Goal: Information Seeking & Learning: Learn about a topic

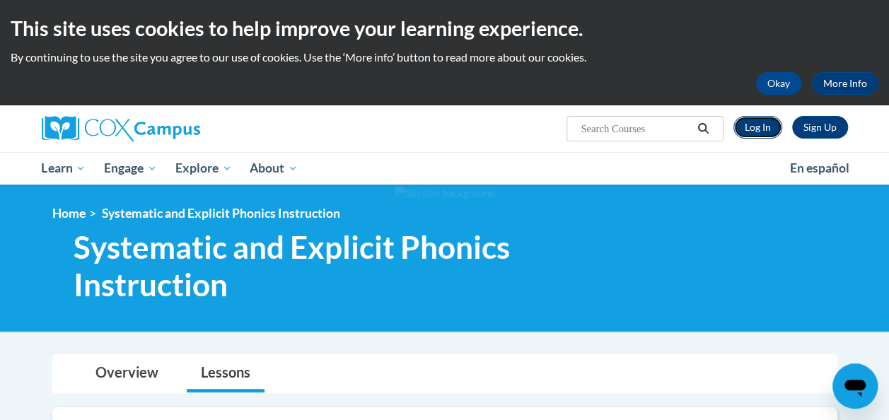
click at [744, 137] on link "Log In" at bounding box center [758, 127] width 49 height 23
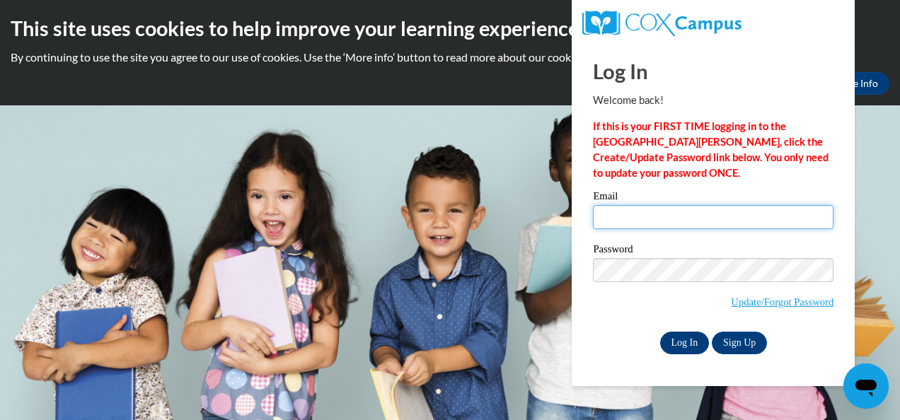
type input "brian.holm@trschools.k12.wi.us"
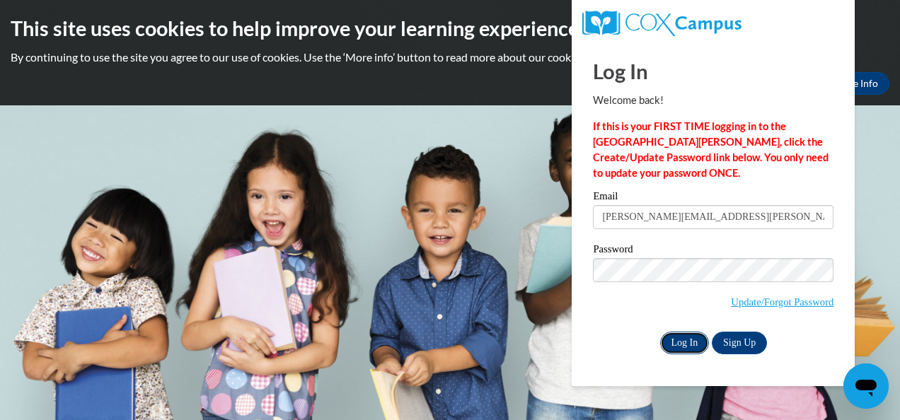
click at [676, 336] on input "Log In" at bounding box center [685, 343] width 50 height 23
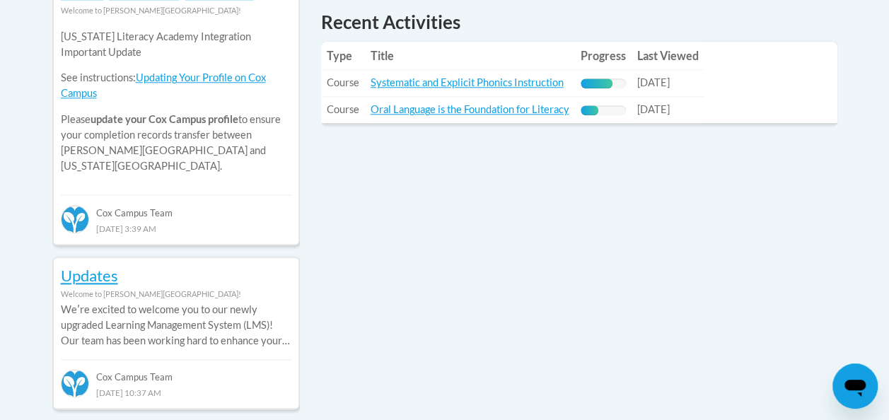
scroll to position [686, 0]
click at [417, 79] on link "Systematic and Explicit Phonics Instruction" at bounding box center [467, 82] width 193 height 12
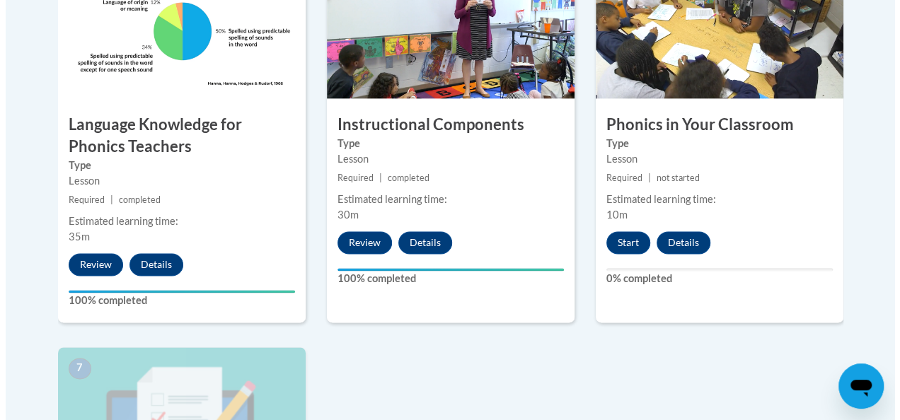
scroll to position [924, 0]
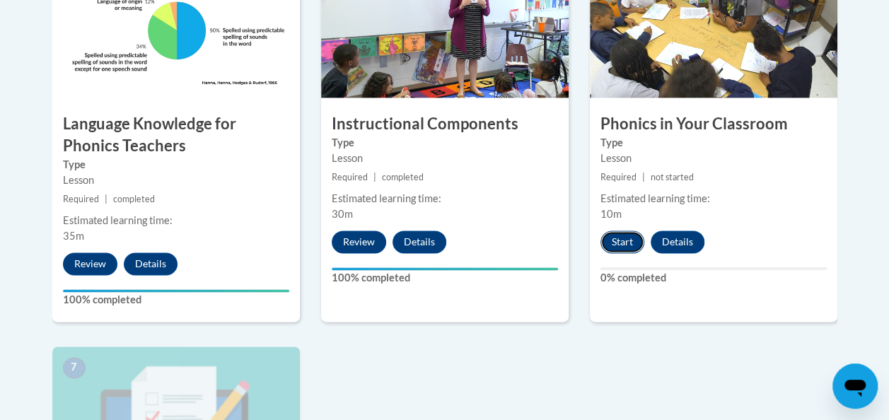
click at [621, 239] on button "Start" at bounding box center [623, 242] width 44 height 23
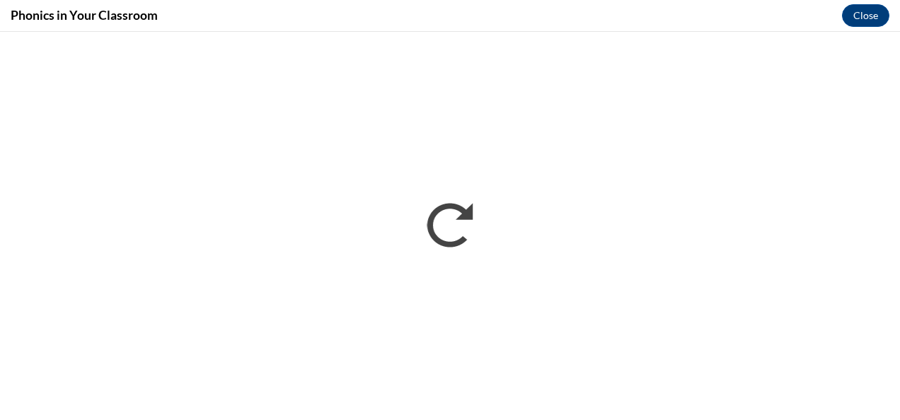
scroll to position [0, 0]
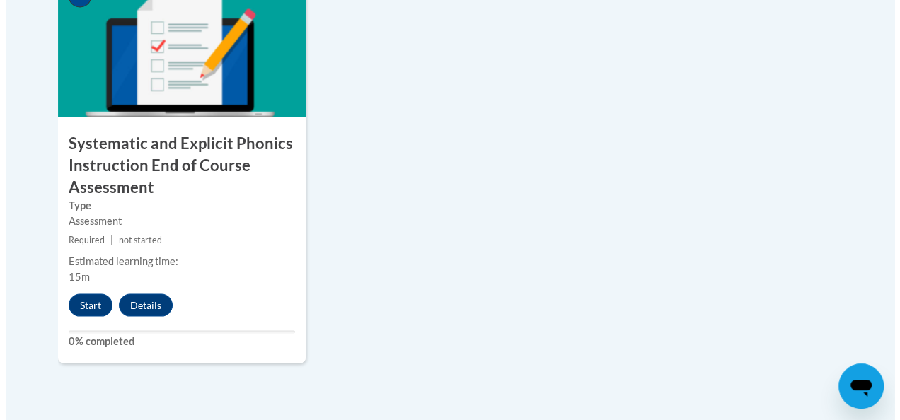
scroll to position [1324, 0]
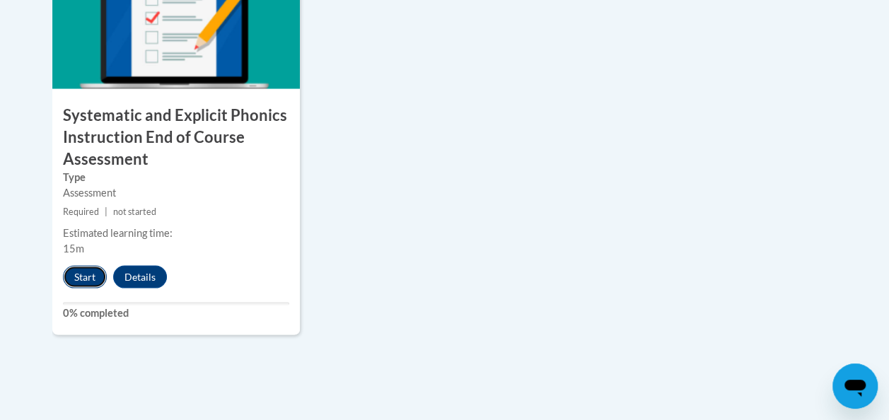
click at [73, 266] on button "Start" at bounding box center [85, 276] width 44 height 23
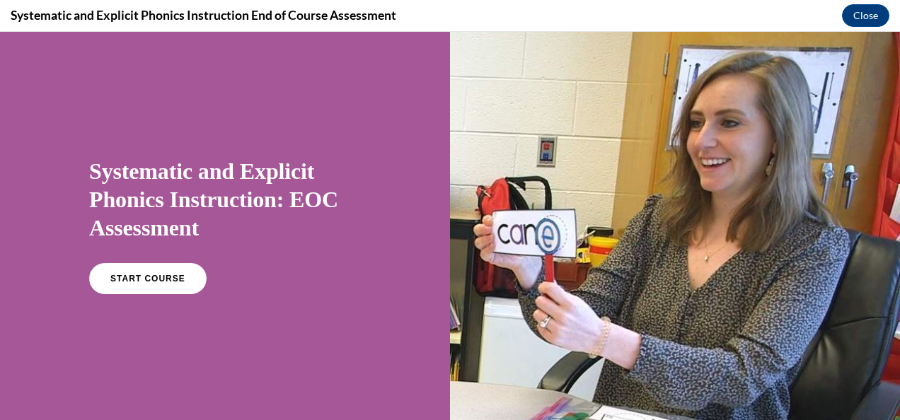
scroll to position [0, 0]
click at [143, 287] on link "START COURSE" at bounding box center [147, 279] width 123 height 33
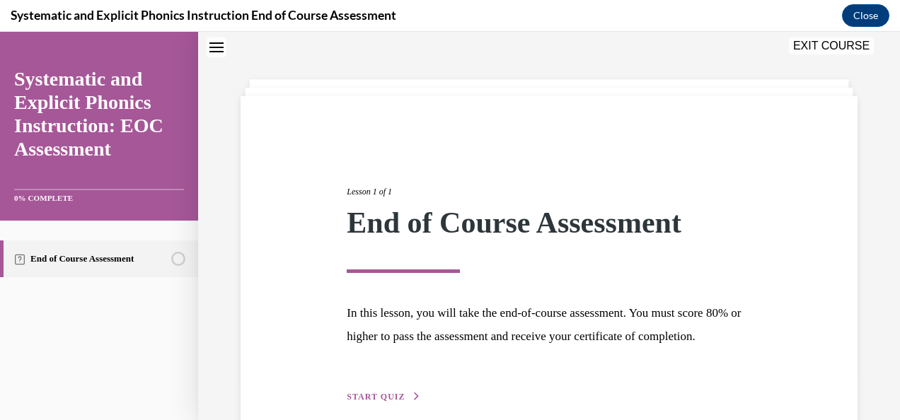
scroll to position [136, 0]
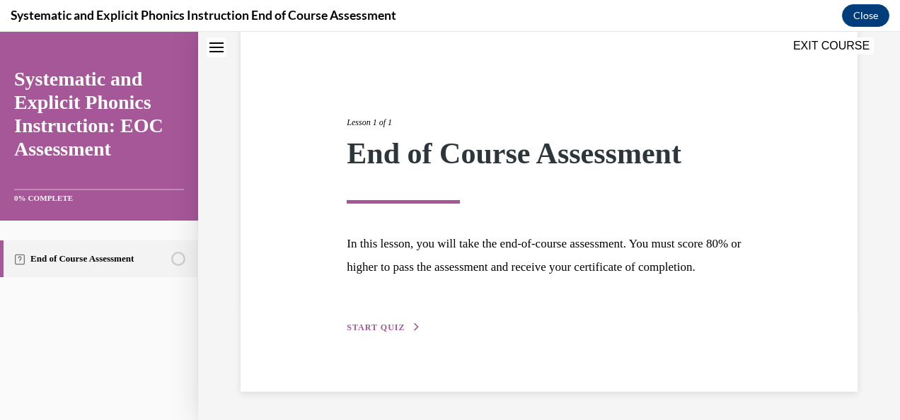
click at [384, 328] on span "START QUIZ" at bounding box center [376, 328] width 58 height 10
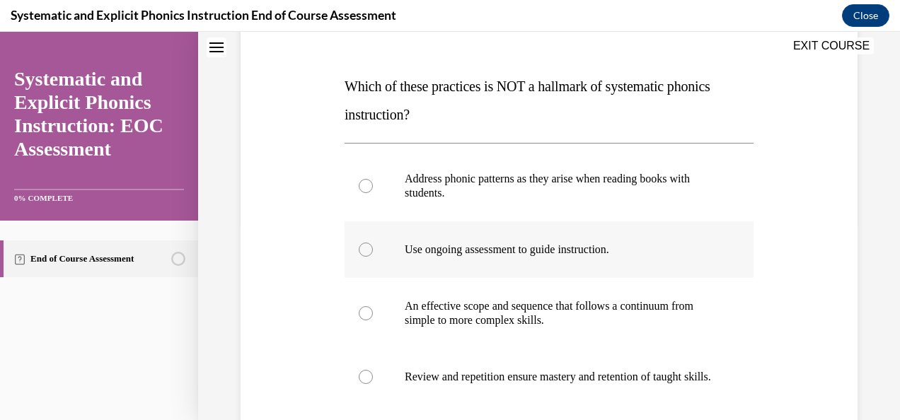
scroll to position [197, 0]
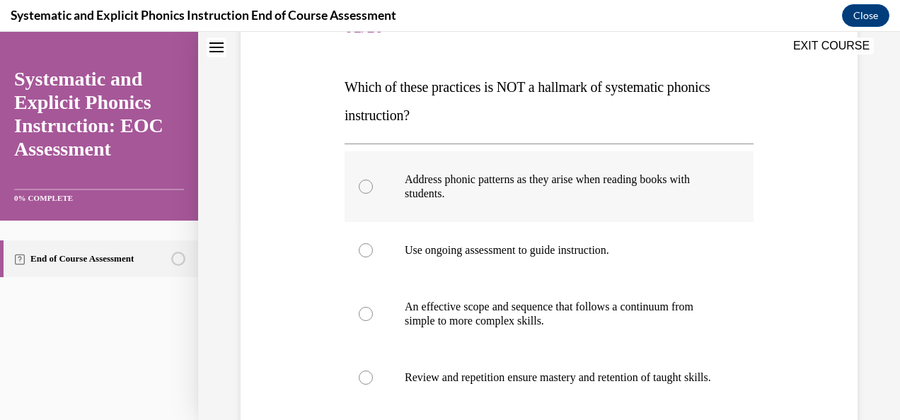
click at [368, 190] on div at bounding box center [366, 187] width 14 height 14
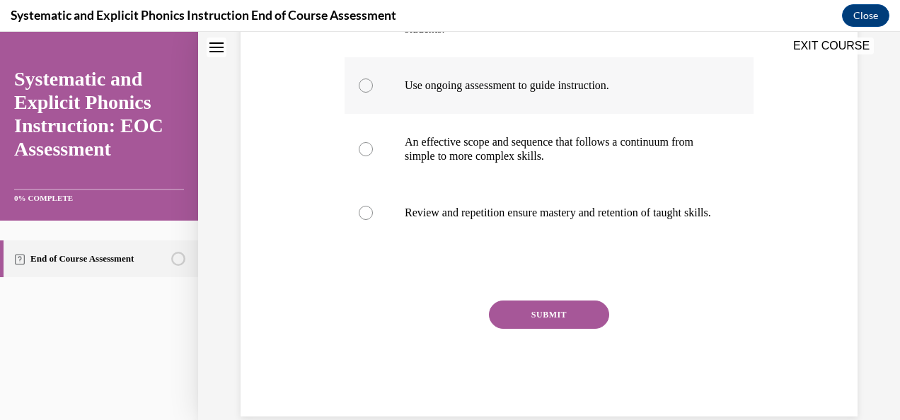
scroll to position [368, 0]
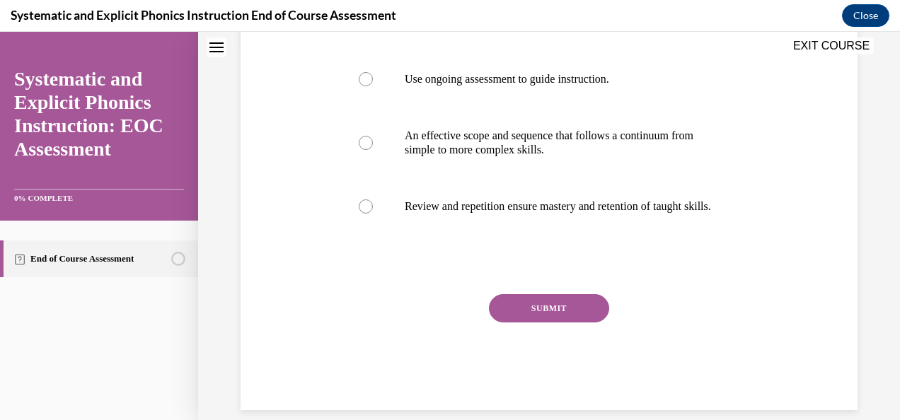
click at [575, 323] on button "SUBMIT" at bounding box center [549, 308] width 120 height 28
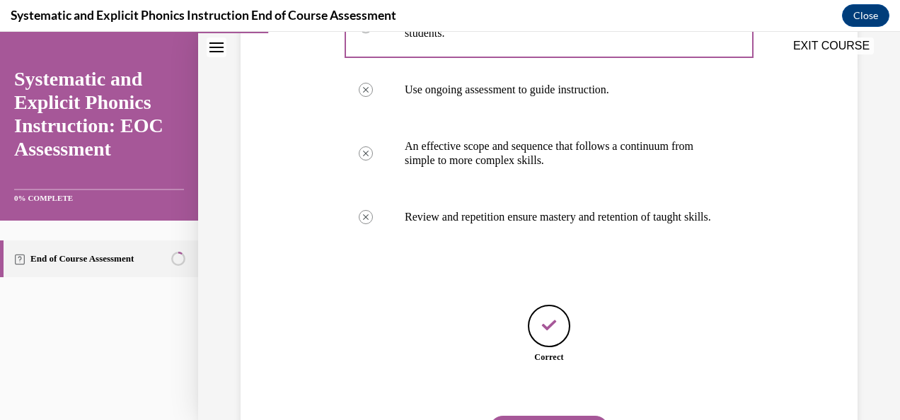
scroll to position [444, 0]
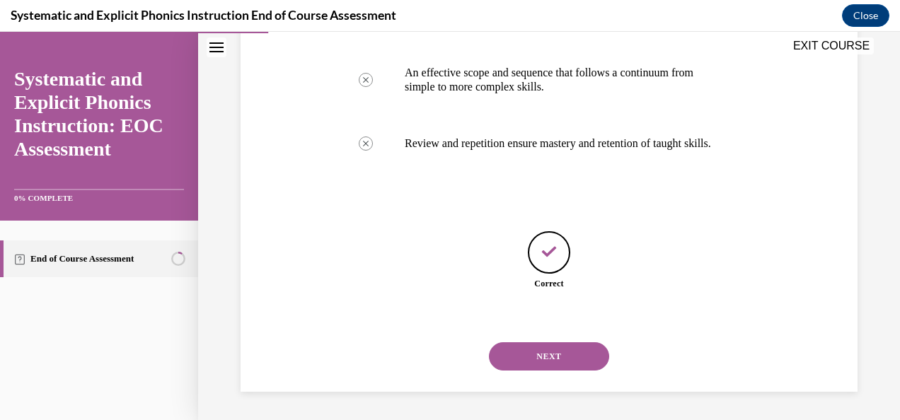
click at [572, 359] on button "NEXT" at bounding box center [549, 356] width 120 height 28
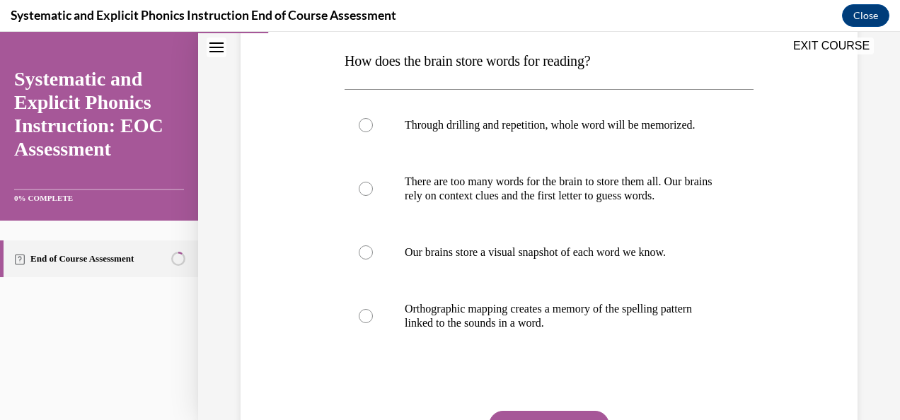
scroll to position [224, 0]
click at [364, 323] on div at bounding box center [366, 316] width 14 height 14
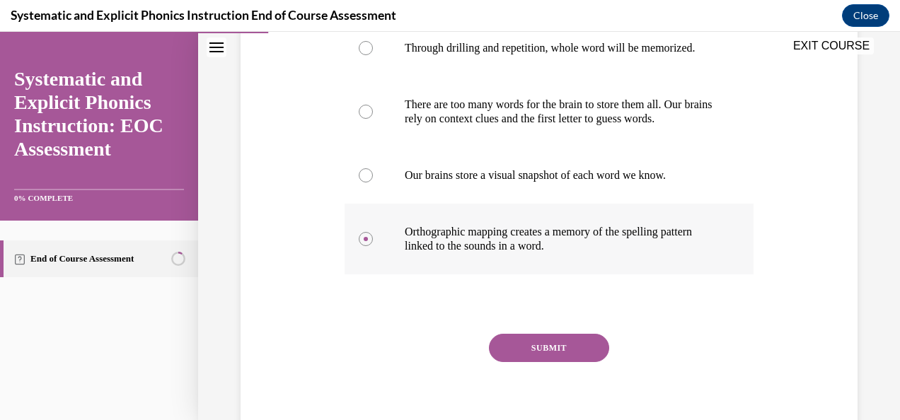
scroll to position [314, 0]
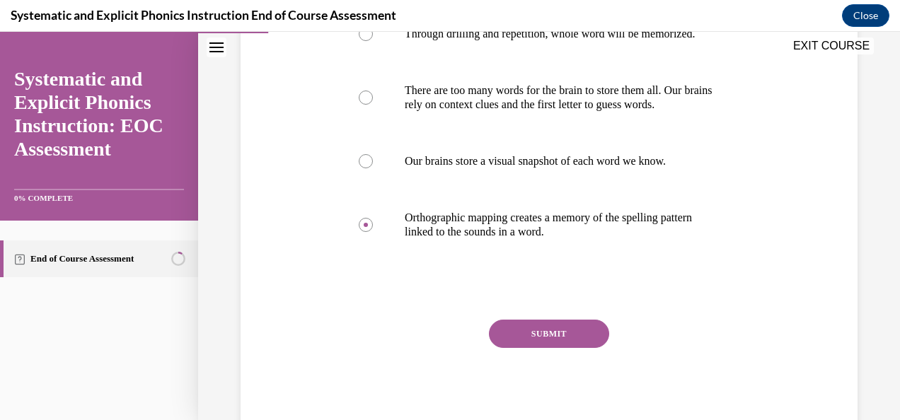
click at [566, 348] on button "SUBMIT" at bounding box center [549, 334] width 120 height 28
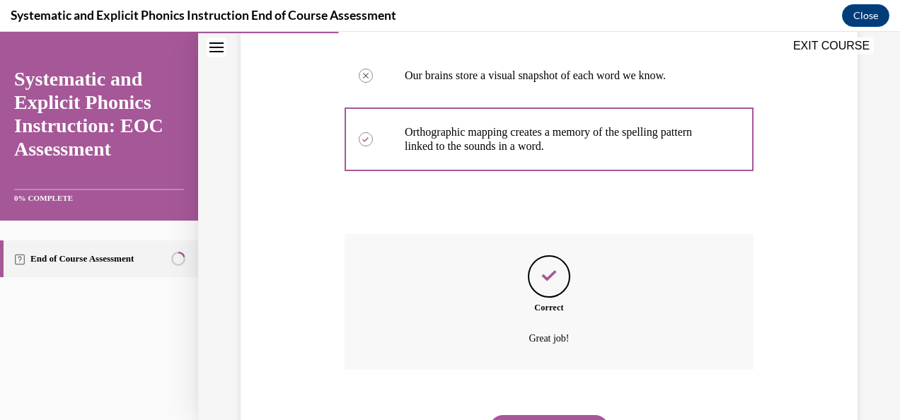
scroll to position [486, 0]
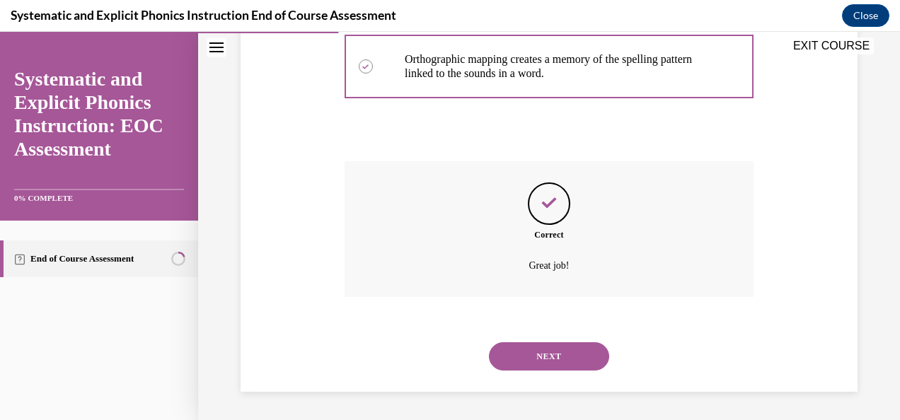
click at [564, 362] on button "NEXT" at bounding box center [549, 356] width 120 height 28
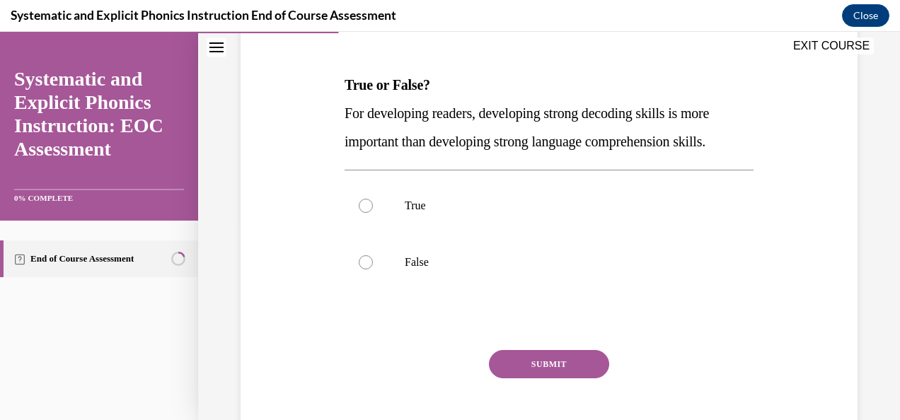
scroll to position [200, 0]
click at [365, 255] on div at bounding box center [366, 262] width 14 height 14
click at [512, 353] on button "SUBMIT" at bounding box center [549, 364] width 120 height 28
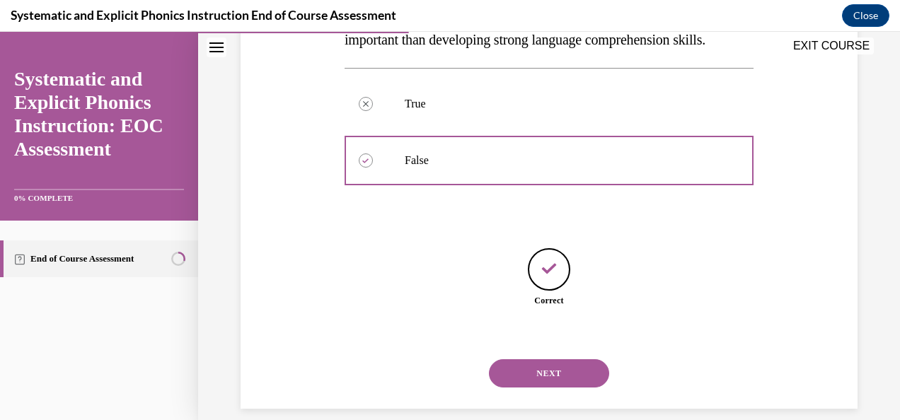
scroll to position [317, 0]
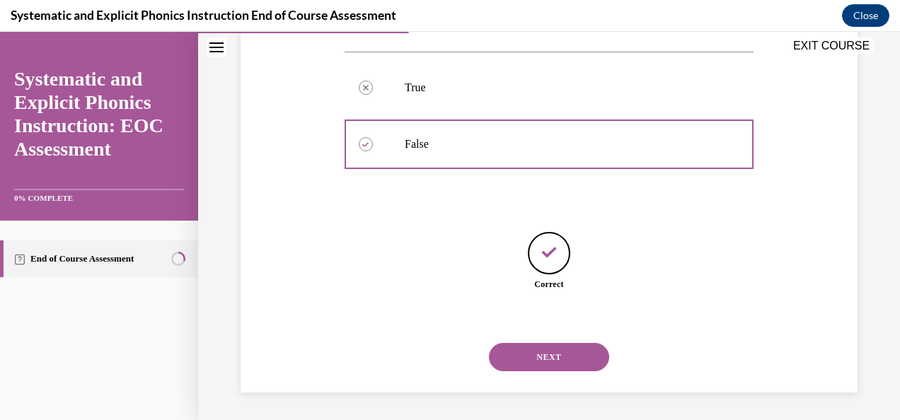
click at [532, 352] on button "NEXT" at bounding box center [549, 357] width 120 height 28
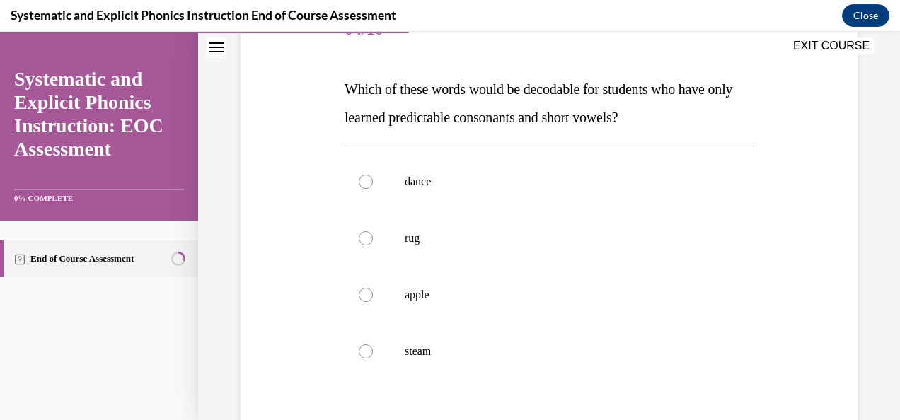
scroll to position [203, 0]
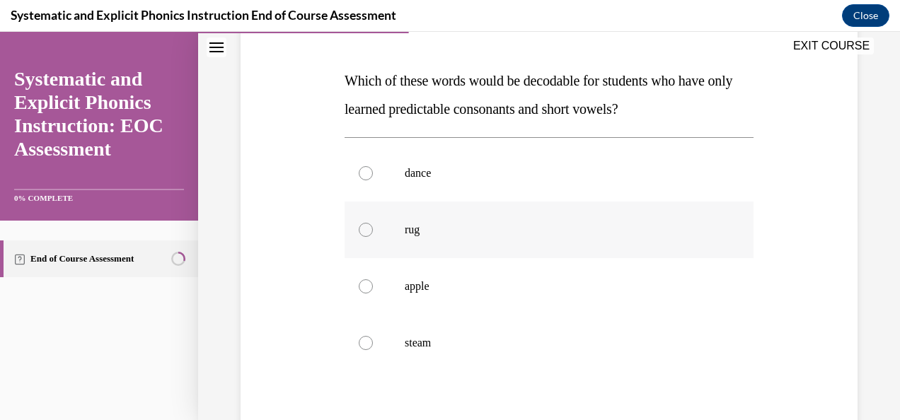
click at [361, 228] on div at bounding box center [366, 230] width 14 height 14
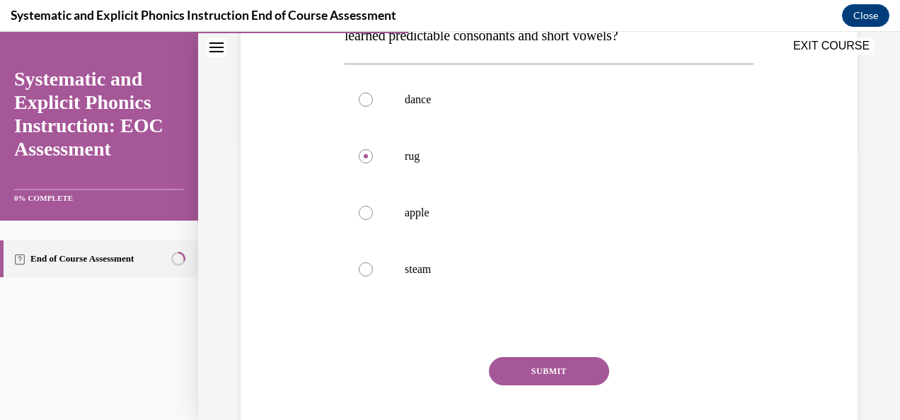
click at [562, 379] on button "SUBMIT" at bounding box center [549, 371] width 120 height 28
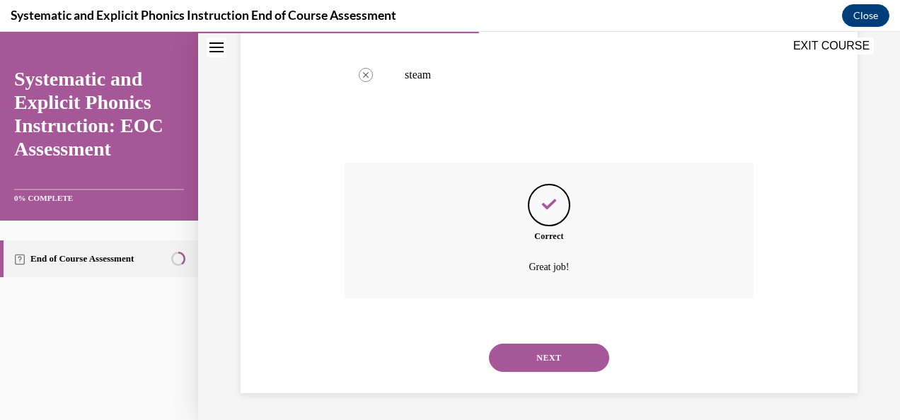
scroll to position [472, 0]
click at [542, 350] on button "NEXT" at bounding box center [549, 357] width 120 height 28
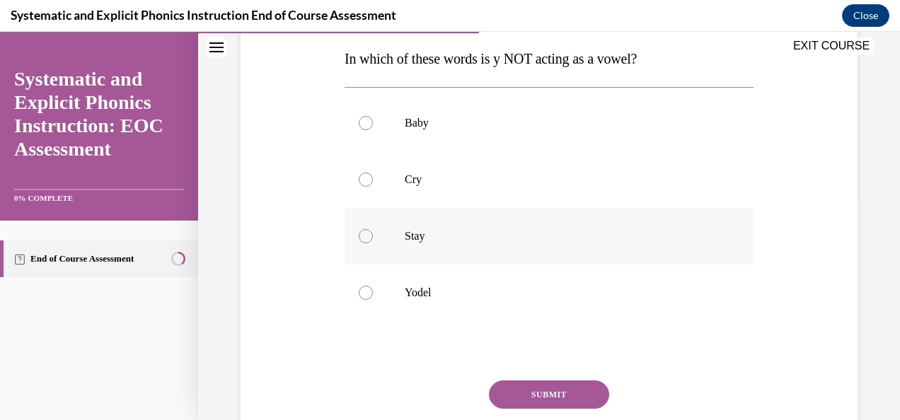
scroll to position [231, 0]
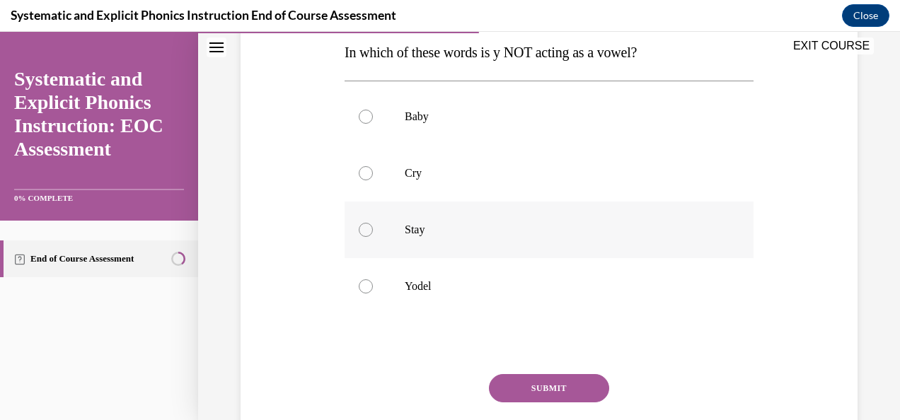
click at [365, 228] on div at bounding box center [366, 230] width 14 height 14
click at [364, 283] on div at bounding box center [366, 287] width 14 height 14
click at [527, 382] on button "SUBMIT" at bounding box center [549, 388] width 120 height 28
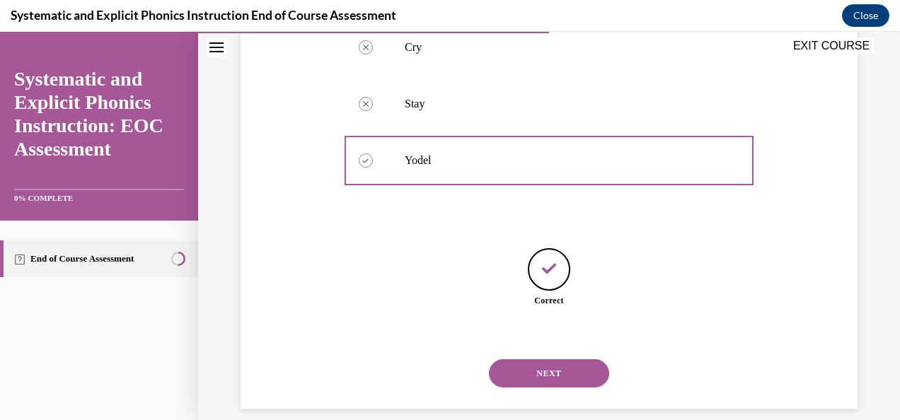
scroll to position [374, 0]
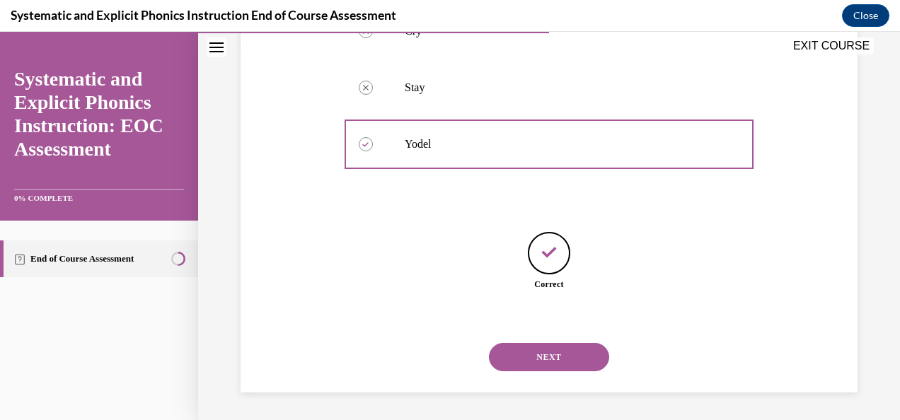
click at [533, 357] on button "NEXT" at bounding box center [549, 357] width 120 height 28
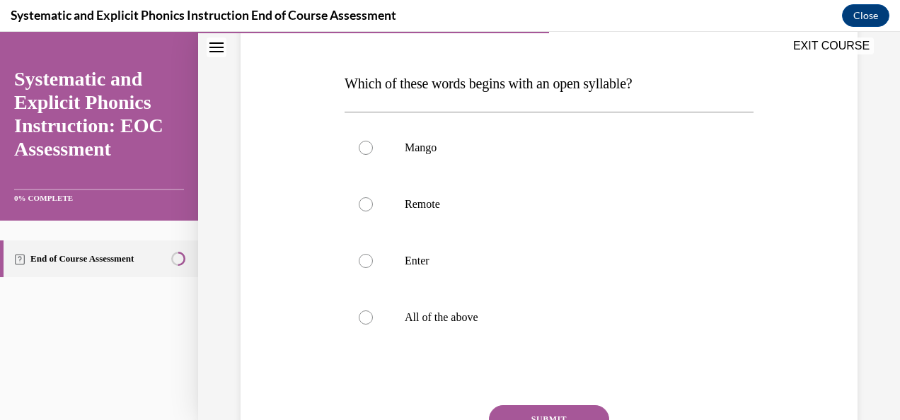
scroll to position [206, 0]
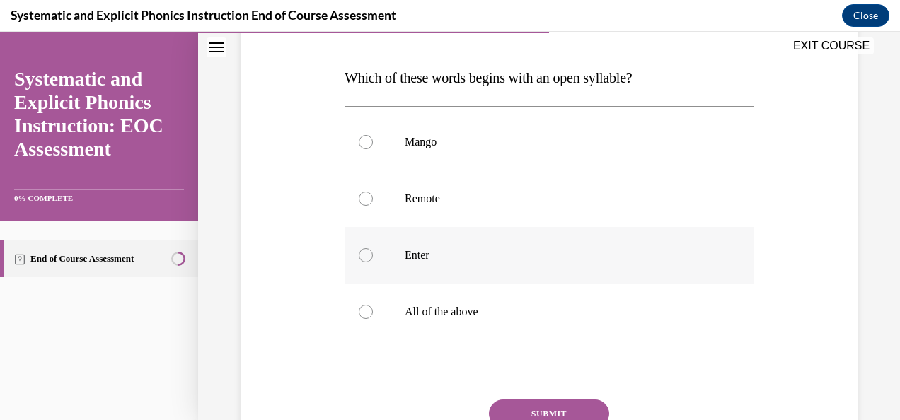
click at [364, 258] on div at bounding box center [366, 255] width 14 height 14
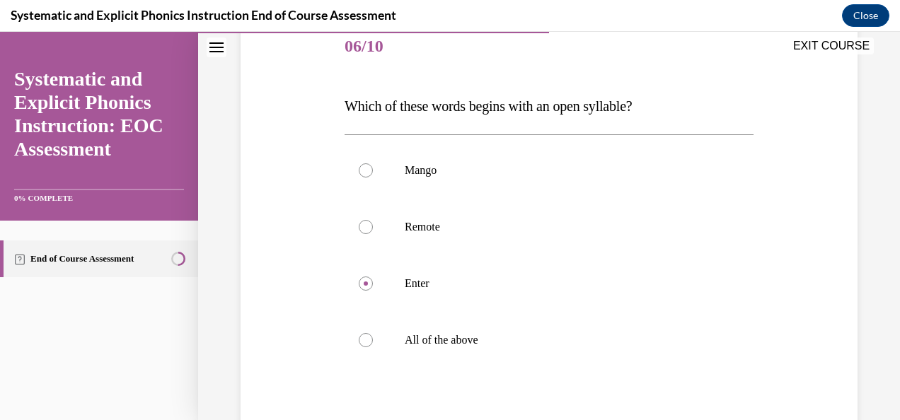
scroll to position [177, 0]
click at [366, 230] on div at bounding box center [366, 228] width 14 height 14
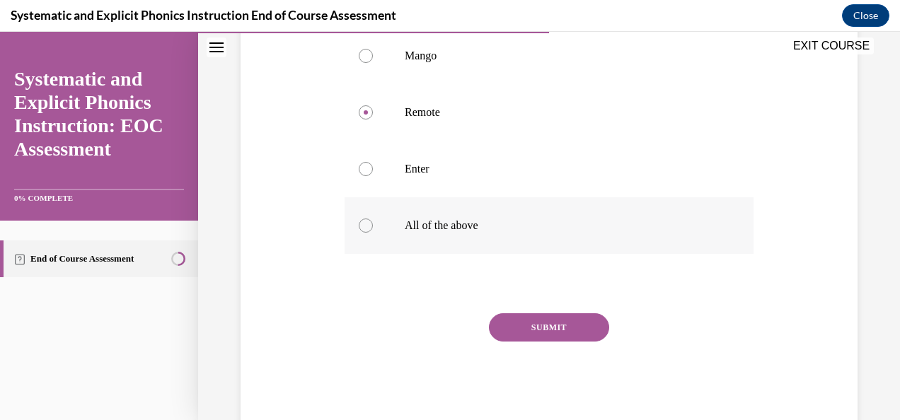
scroll to position [329, 0]
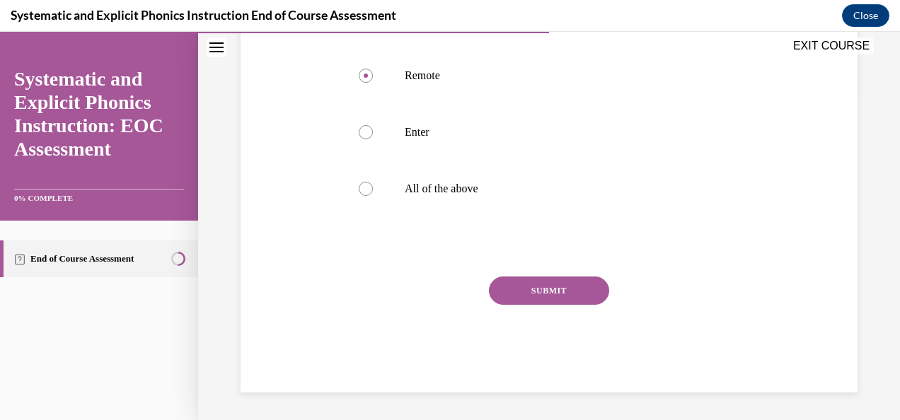
click at [561, 300] on button "SUBMIT" at bounding box center [549, 291] width 120 height 28
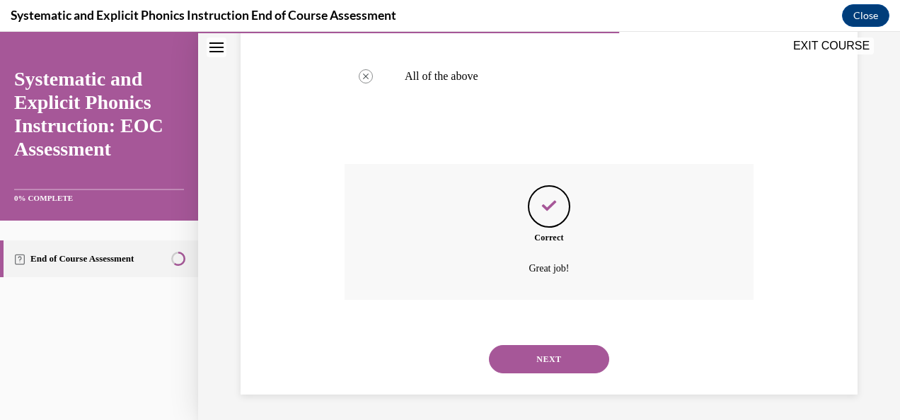
scroll to position [444, 0]
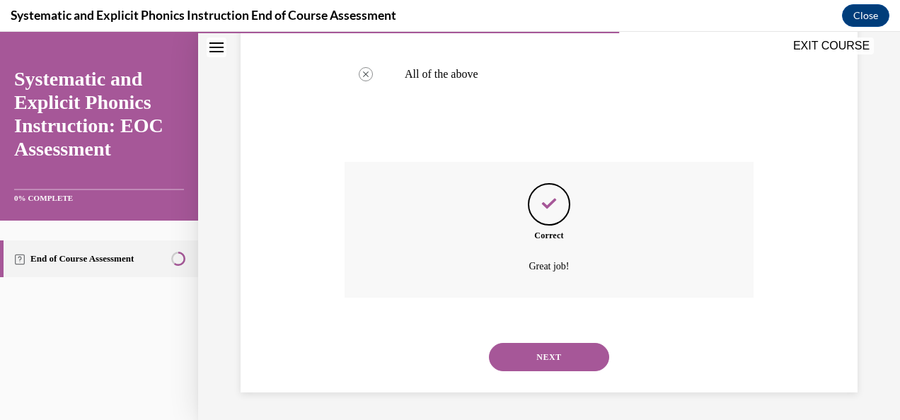
click at [534, 355] on button "NEXT" at bounding box center [549, 357] width 120 height 28
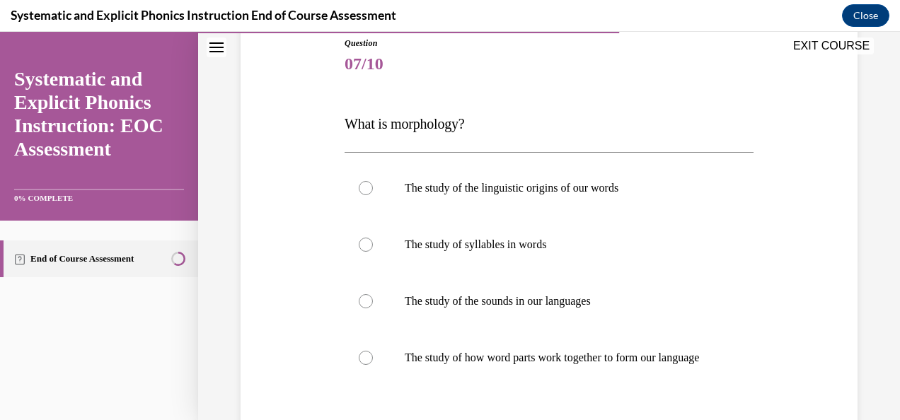
scroll to position [167, 0]
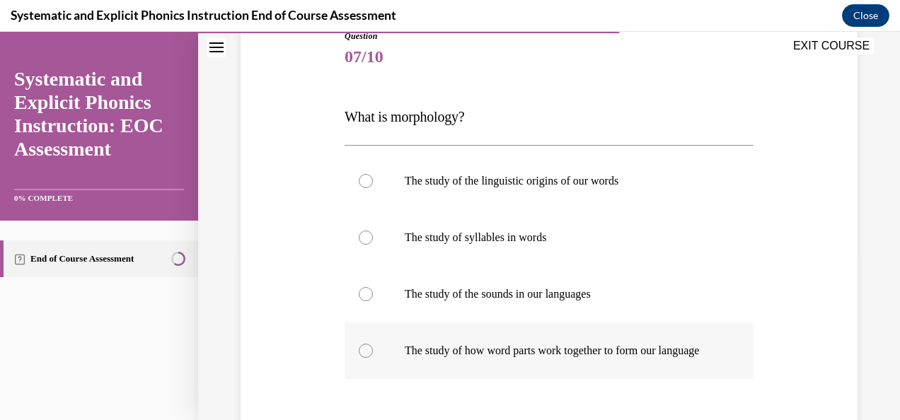
click at [360, 358] on div at bounding box center [366, 351] width 14 height 14
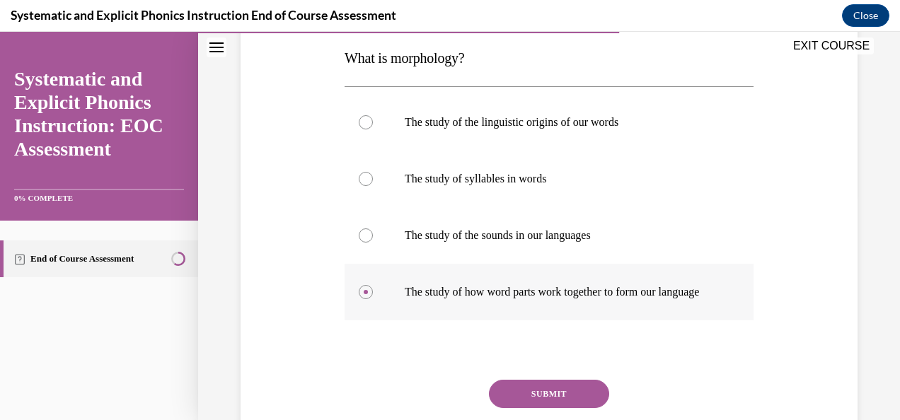
scroll to position [235, 0]
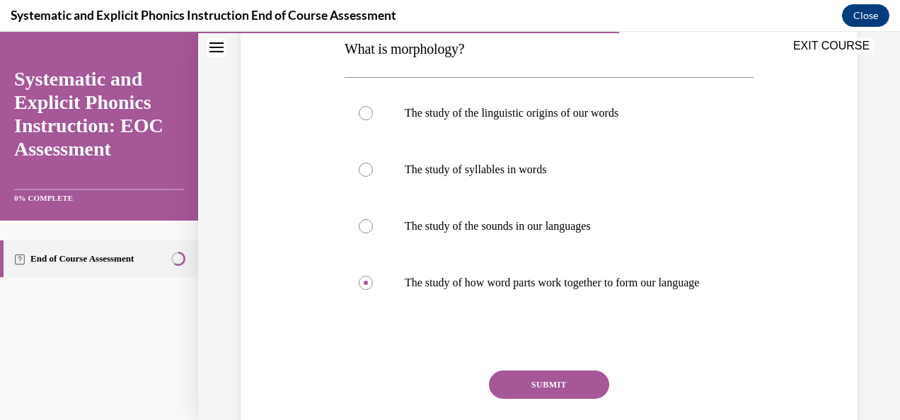
click at [570, 399] on button "SUBMIT" at bounding box center [549, 385] width 120 height 28
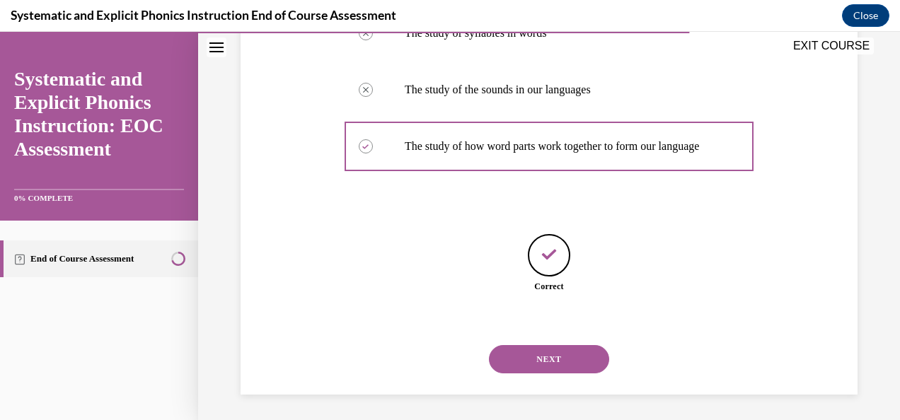
scroll to position [388, 0]
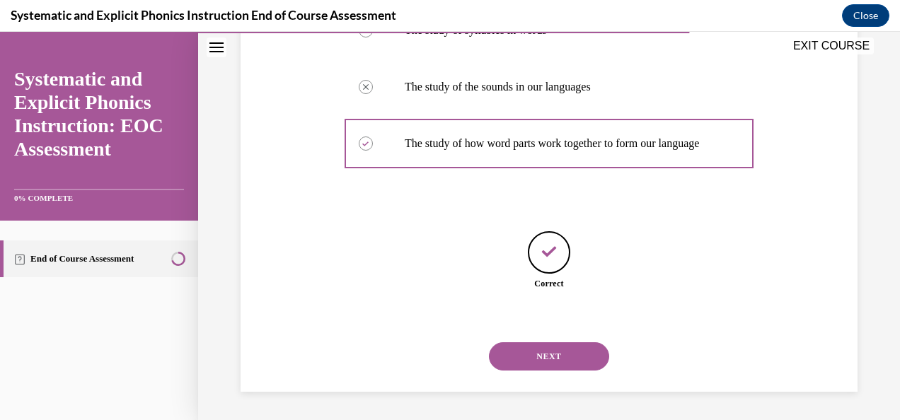
click at [539, 357] on button "NEXT" at bounding box center [549, 356] width 120 height 28
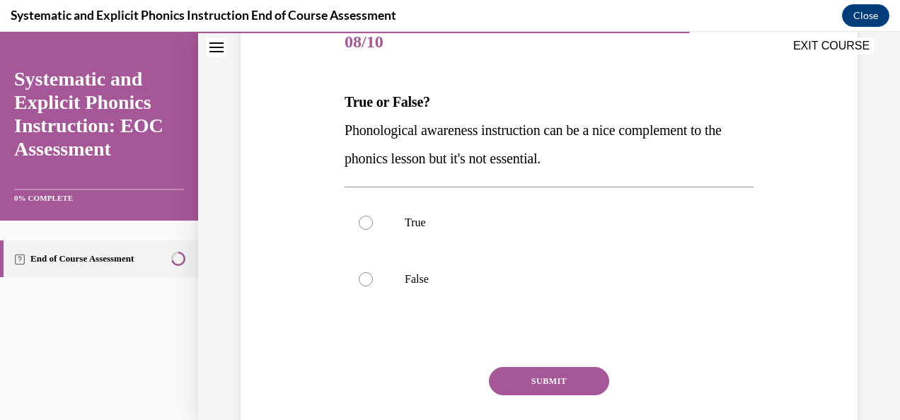
scroll to position [185, 0]
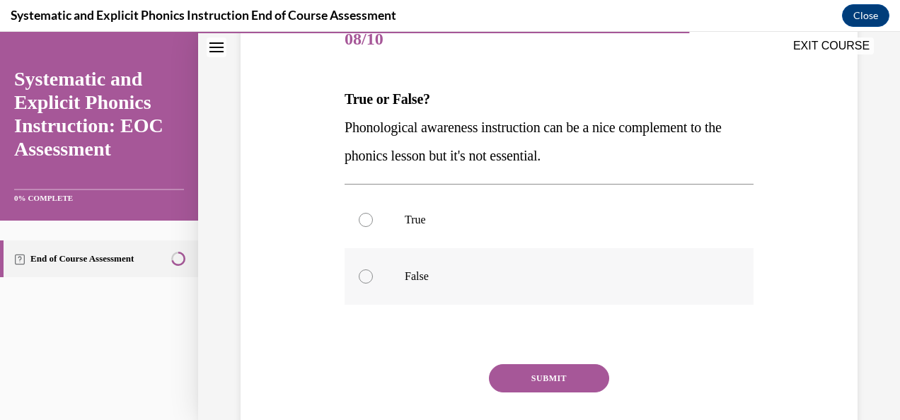
click at [362, 273] on div at bounding box center [366, 277] width 14 height 14
drag, startPoint x: 541, startPoint y: 397, endPoint x: 533, endPoint y: 379, distance: 19.3
click at [533, 379] on div "SUBMIT" at bounding box center [549, 399] width 409 height 71
click at [533, 379] on button "SUBMIT" at bounding box center [549, 378] width 120 height 28
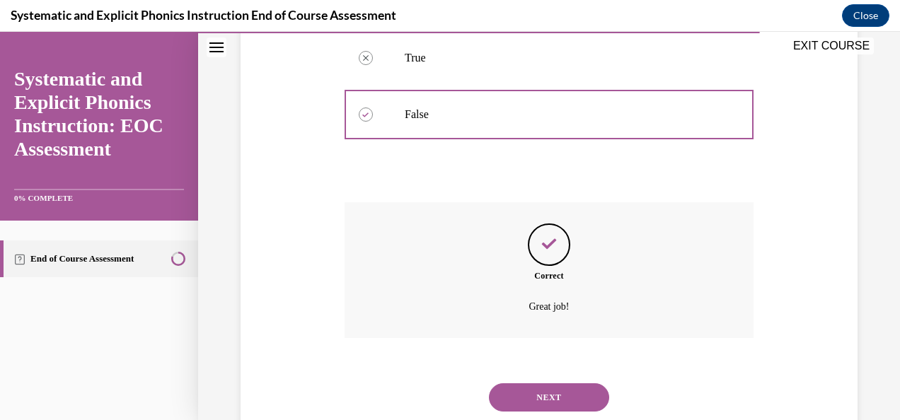
scroll to position [387, 0]
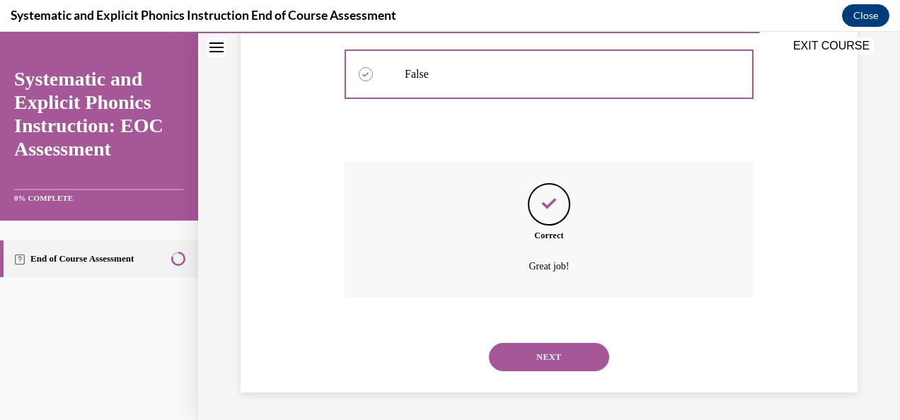
click at [528, 368] on button "NEXT" at bounding box center [549, 357] width 120 height 28
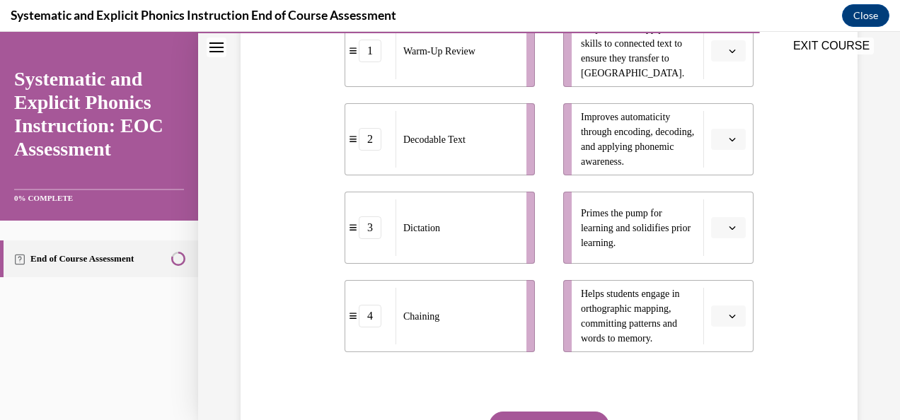
scroll to position [364, 0]
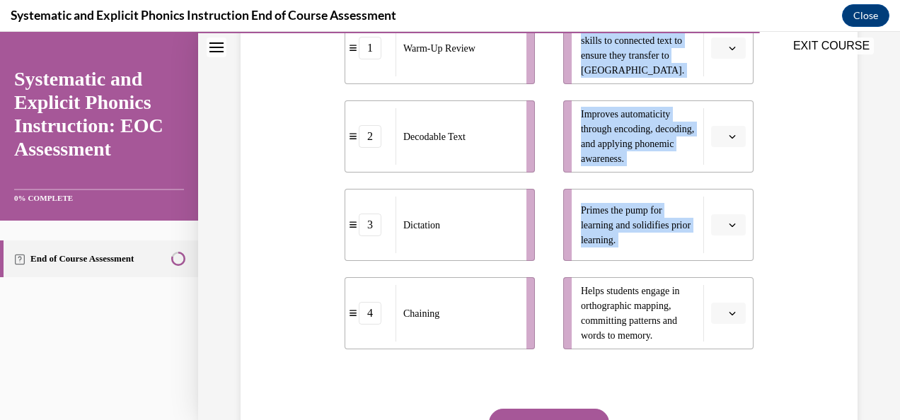
drag, startPoint x: 565, startPoint y: 217, endPoint x: 531, endPoint y: 115, distance: 108.1
click at [531, 115] on div "1 Warm-Up Review 2 Decodable Text 3 Dictation 4 Chaining Helps students apply t…" at bounding box center [549, 167] width 409 height 366
drag, startPoint x: 531, startPoint y: 115, endPoint x: 507, endPoint y: 68, distance: 52.5
click at [507, 68] on div "Warm-Up Review" at bounding box center [457, 49] width 122 height 57
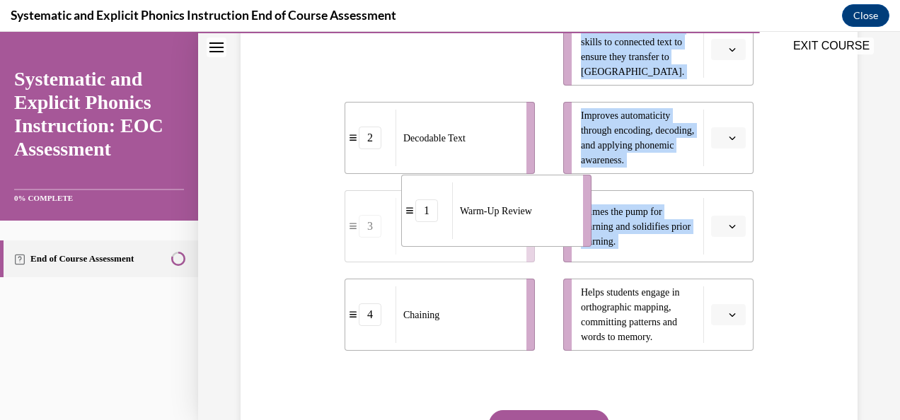
drag, startPoint x: 509, startPoint y: 68, endPoint x: 567, endPoint y: 241, distance: 181.9
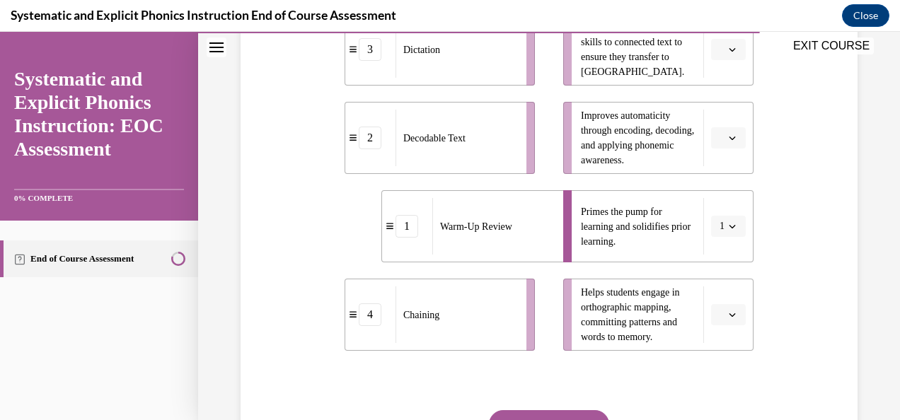
click at [335, 246] on div "Question 09/10 Match these instructional components from an effective phonics l…" at bounding box center [549, 159] width 624 height 735
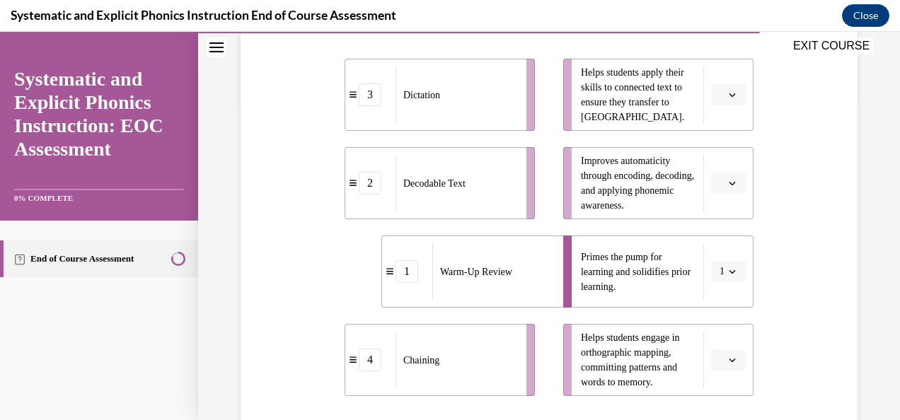
scroll to position [316, 0]
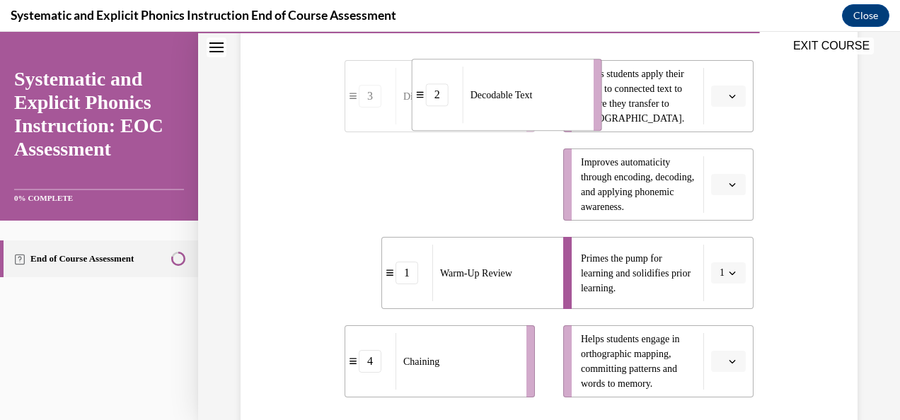
drag, startPoint x: 451, startPoint y: 194, endPoint x: 514, endPoint y: 100, distance: 112.7
click at [514, 100] on div "Decodable Text" at bounding box center [524, 95] width 122 height 57
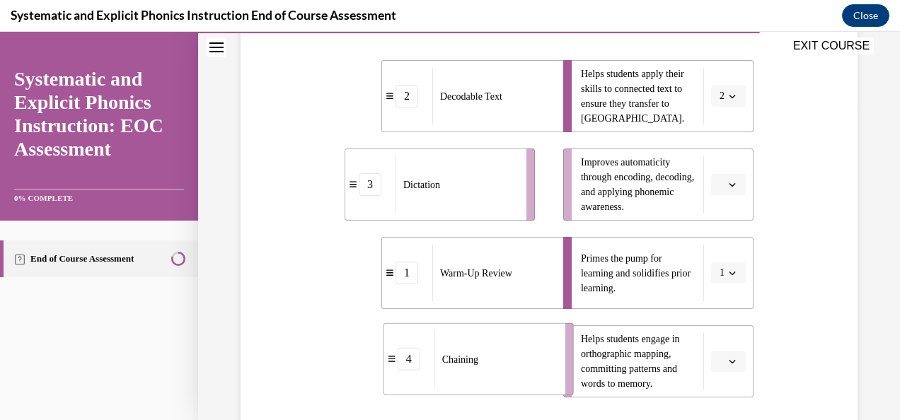
drag, startPoint x: 512, startPoint y: 360, endPoint x: 557, endPoint y: 358, distance: 44.6
click at [557, 358] on li "4 Chaining" at bounding box center [479, 359] width 190 height 72
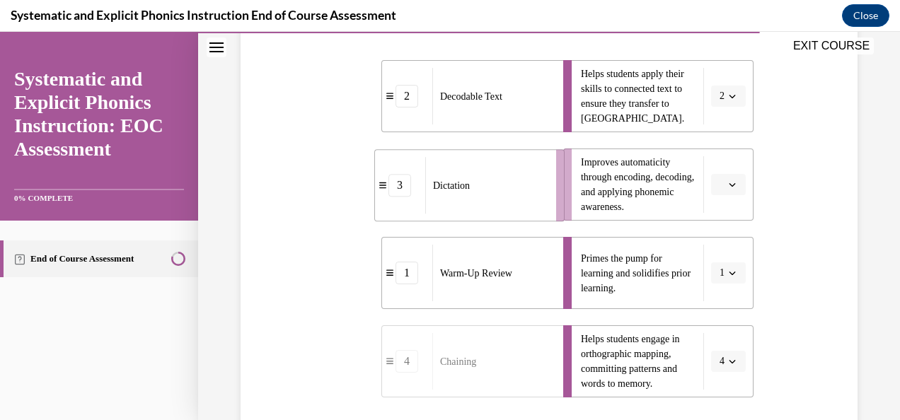
drag, startPoint x: 514, startPoint y: 194, endPoint x: 548, endPoint y: 195, distance: 33.3
click at [548, 195] on li "3 Dictation" at bounding box center [469, 185] width 190 height 72
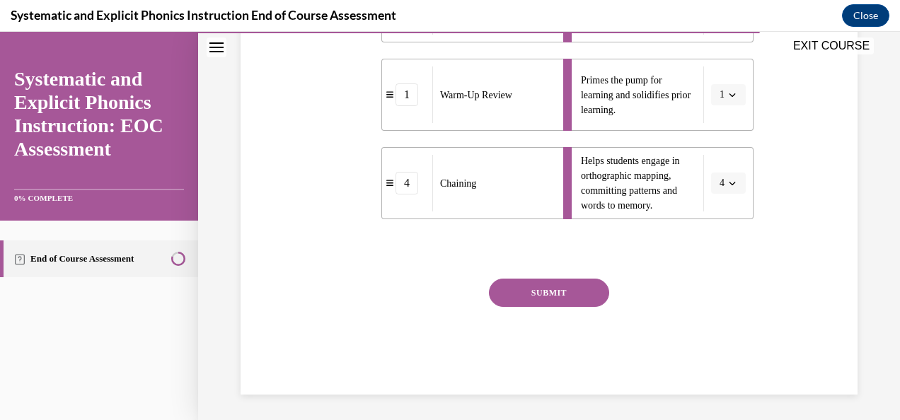
scroll to position [497, 0]
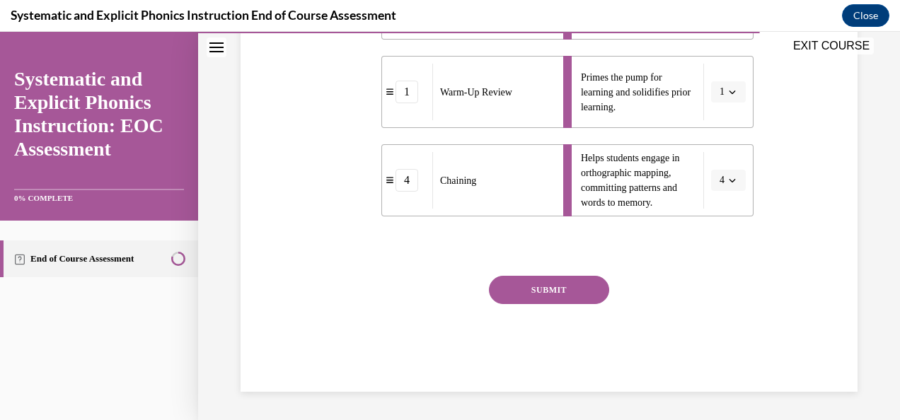
click at [553, 278] on button "SUBMIT" at bounding box center [549, 290] width 120 height 28
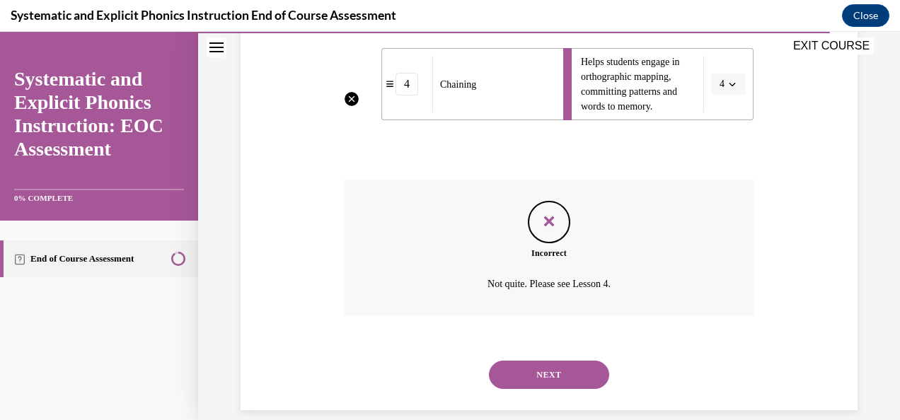
scroll to position [604, 0]
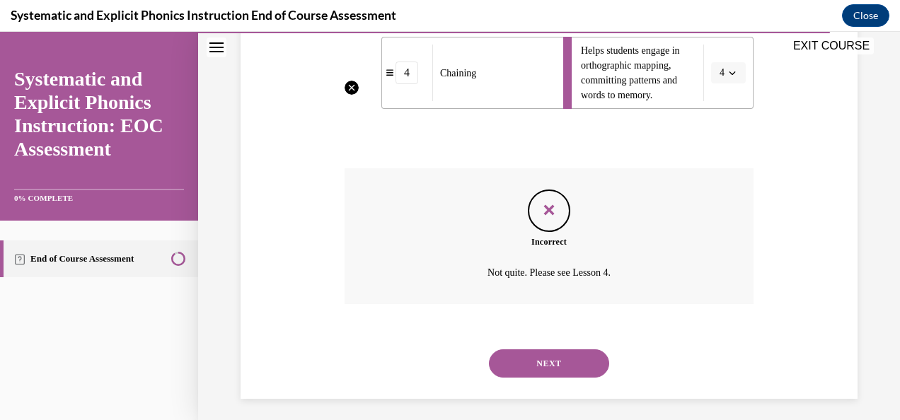
click at [543, 363] on button "NEXT" at bounding box center [549, 364] width 120 height 28
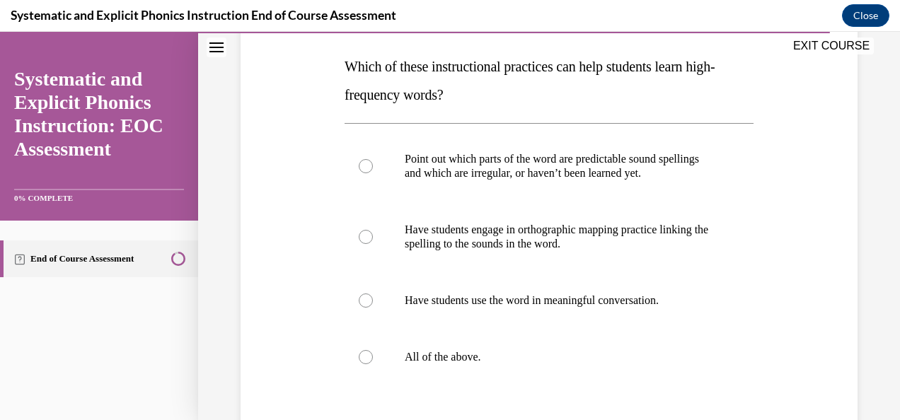
scroll to position [234, 0]
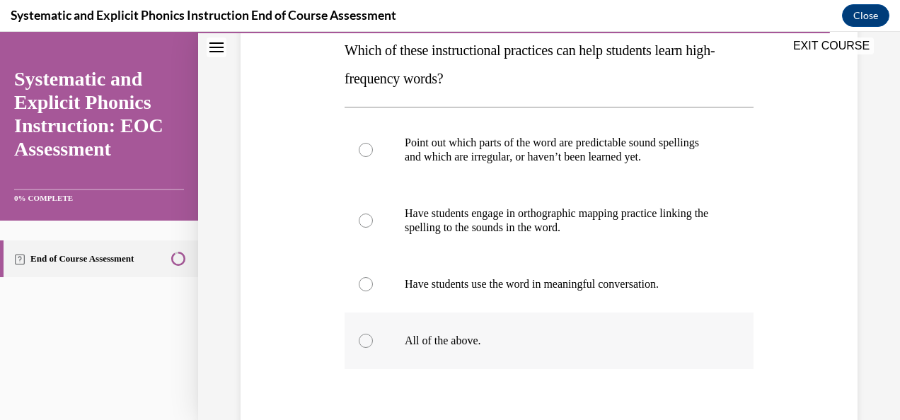
click at [364, 342] on div at bounding box center [366, 341] width 14 height 14
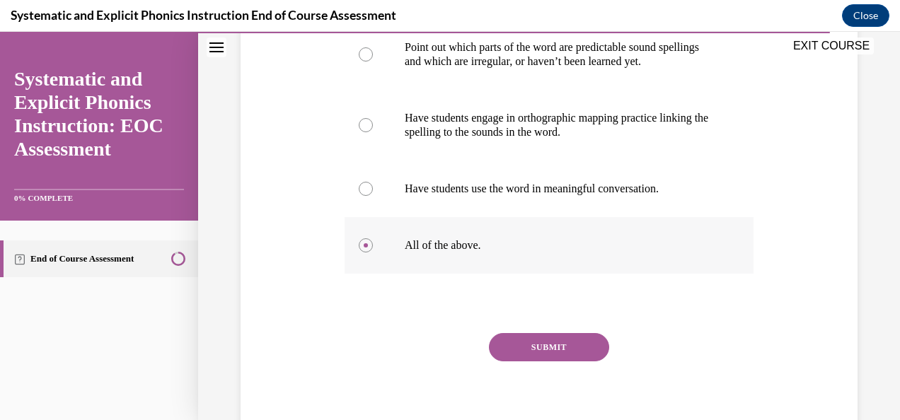
scroll to position [335, 0]
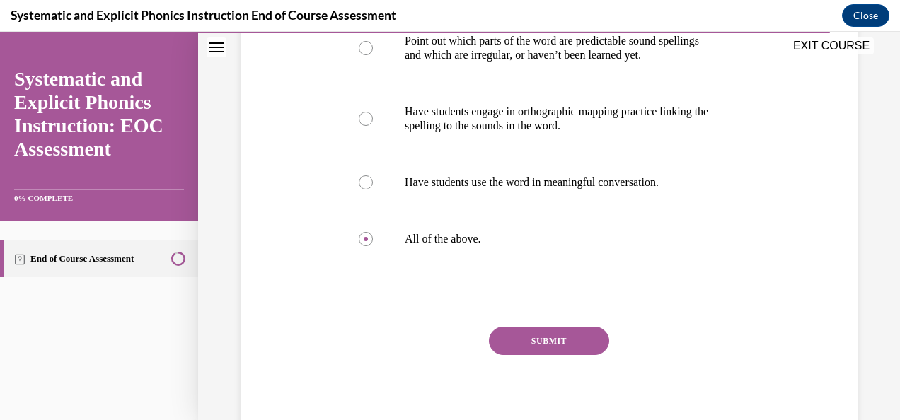
click at [505, 351] on button "SUBMIT" at bounding box center [549, 341] width 120 height 28
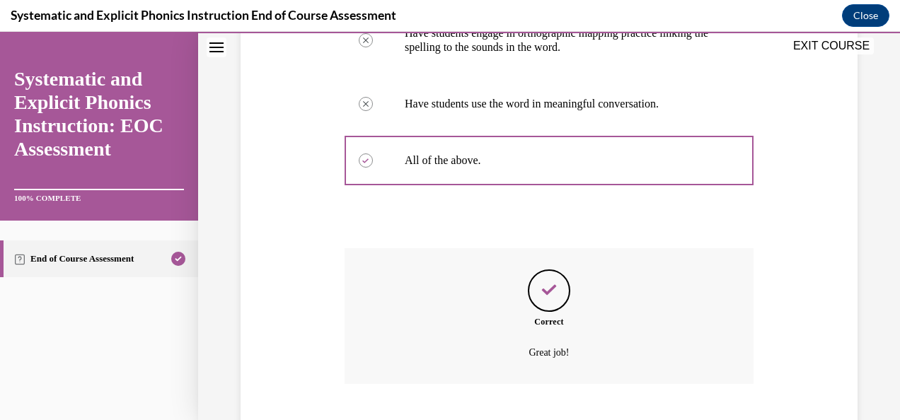
scroll to position [500, 0]
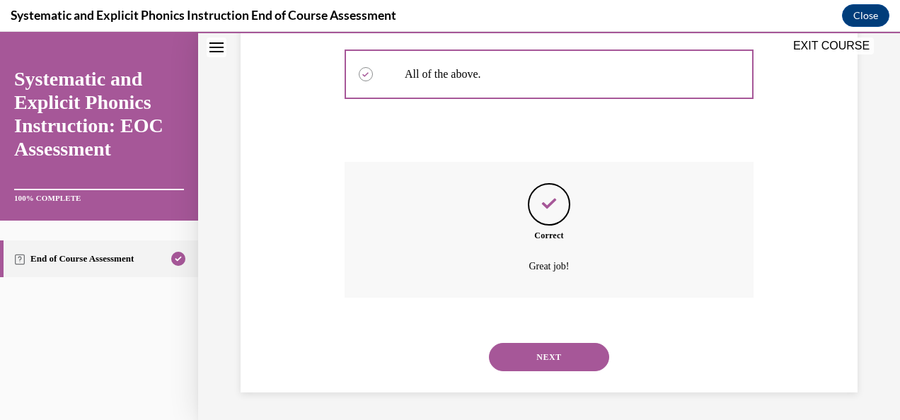
click at [505, 351] on button "NEXT" at bounding box center [549, 357] width 120 height 28
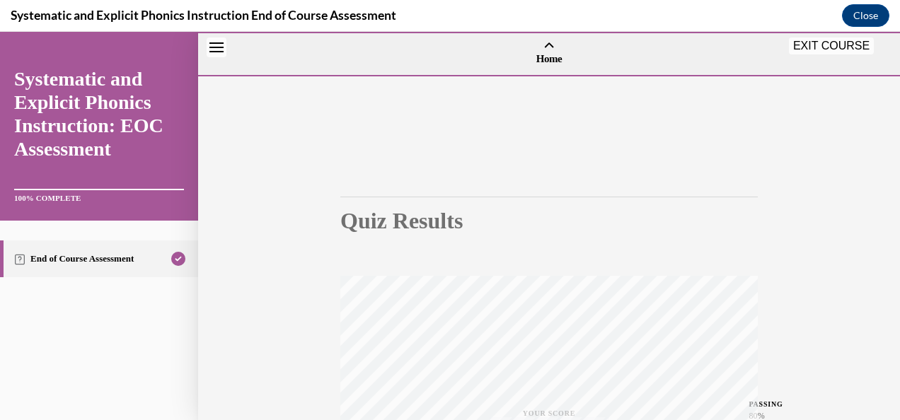
scroll to position [336, 0]
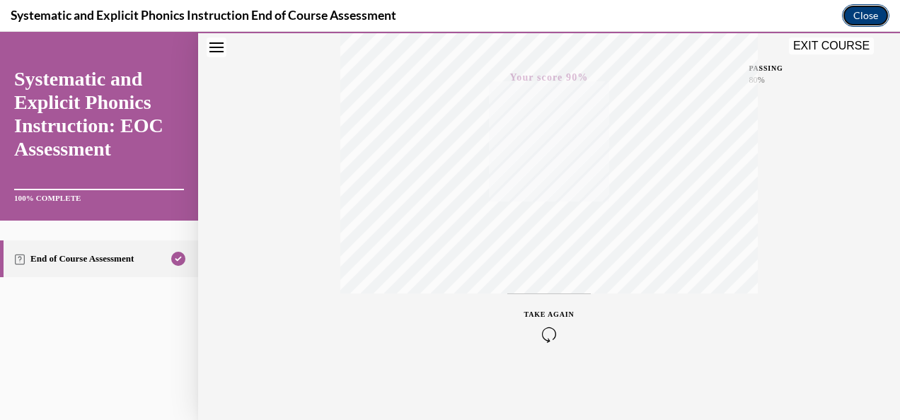
click at [858, 13] on button "Close" at bounding box center [865, 15] width 47 height 23
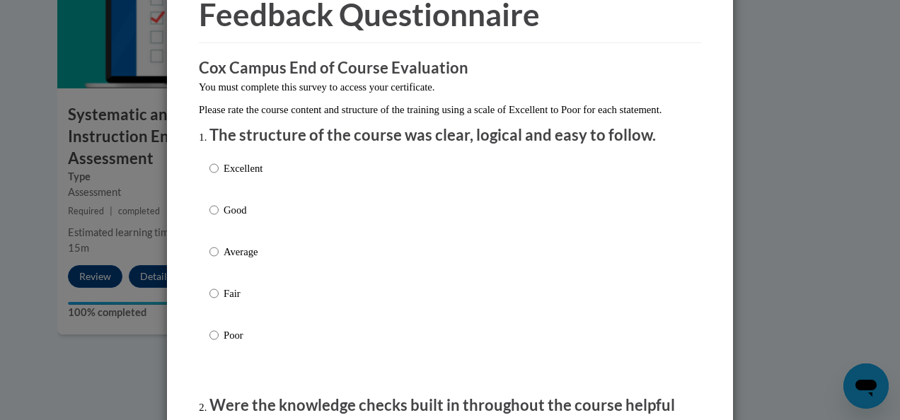
scroll to position [74, 0]
click at [209, 175] on input "Excellent" at bounding box center [213, 168] width 9 height 16
radio input "true"
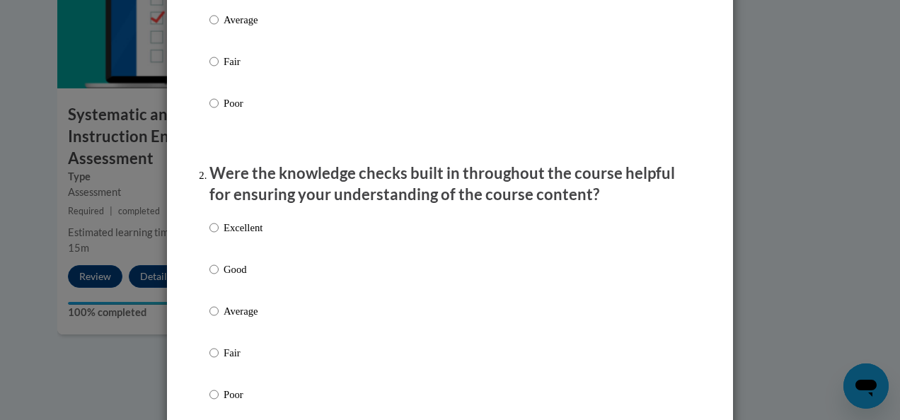
scroll to position [309, 0]
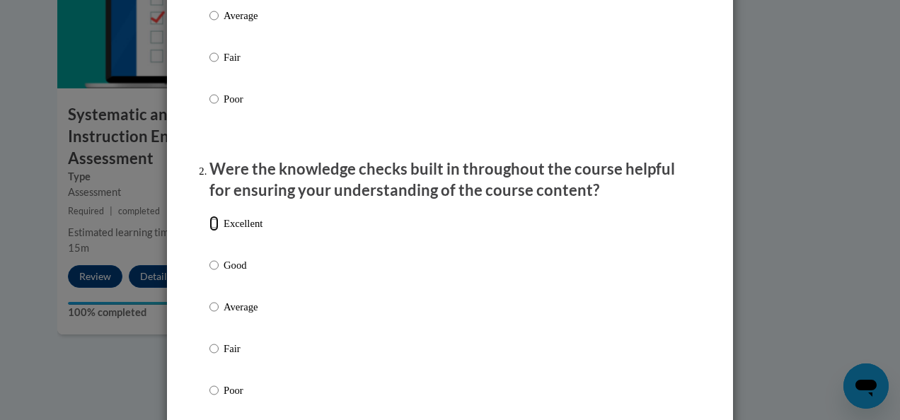
click at [212, 231] on input "Excellent" at bounding box center [213, 224] width 9 height 16
radio input "true"
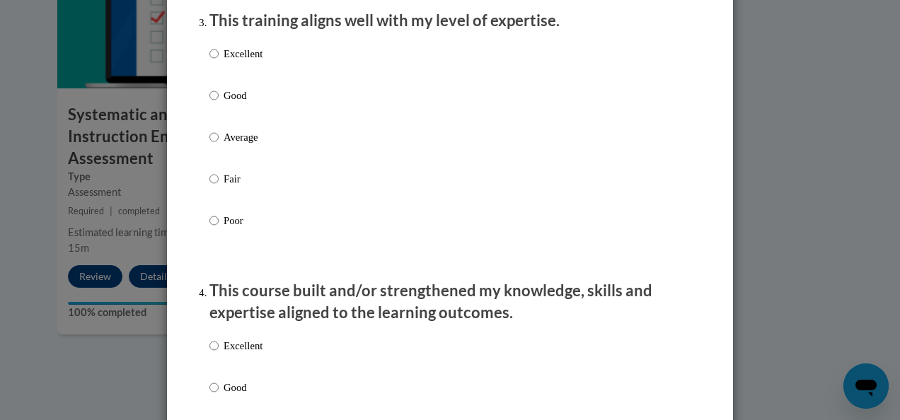
scroll to position [751, 0]
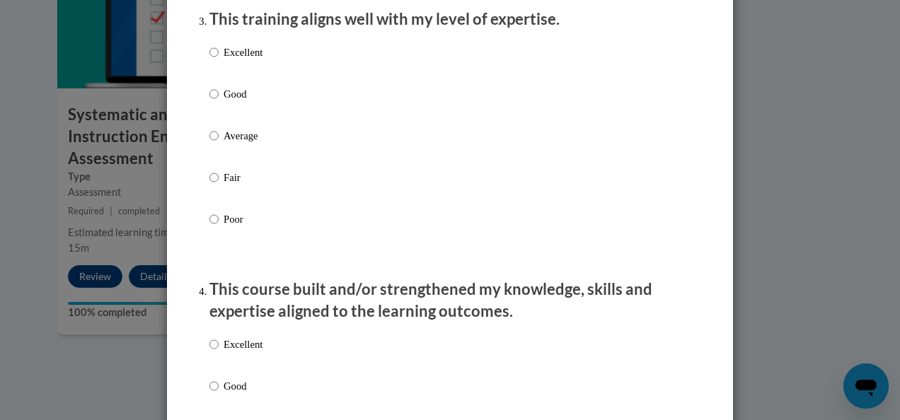
click at [234, 60] on p "Excellent" at bounding box center [243, 53] width 39 height 16
click at [219, 60] on input "Excellent" at bounding box center [213, 53] width 9 height 16
radio input "true"
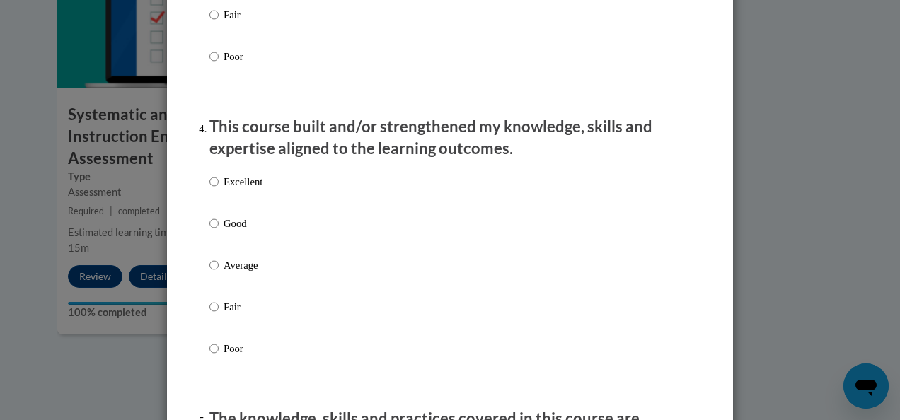
scroll to position [914, 0]
click at [248, 189] on p "Excellent" at bounding box center [243, 181] width 39 height 16
click at [219, 189] on input "Excellent" at bounding box center [213, 181] width 9 height 16
radio input "true"
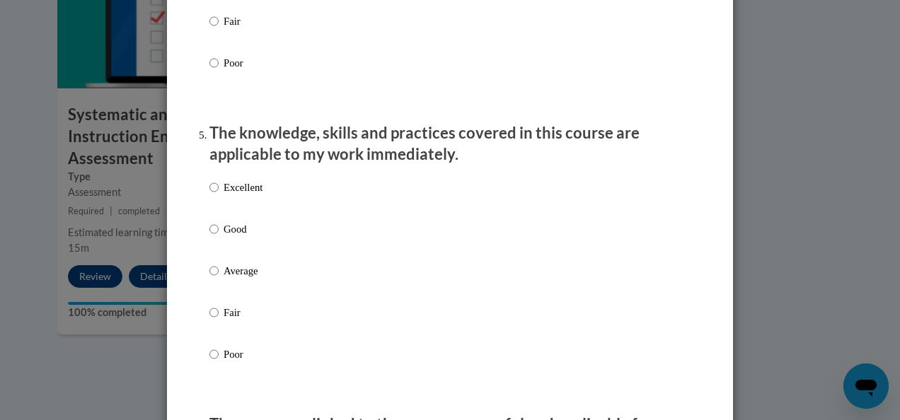
scroll to position [1202, 0]
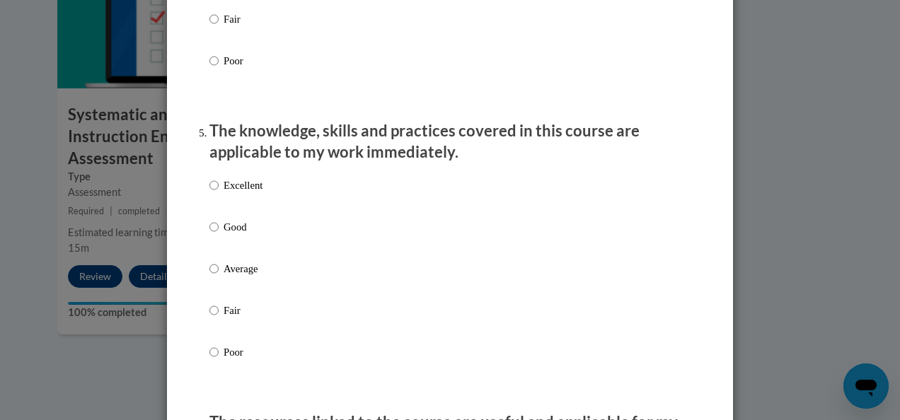
click at [304, 193] on div "Excellent Good Average Fair Poor" at bounding box center [449, 286] width 481 height 231
click at [224, 193] on p "Excellent" at bounding box center [243, 186] width 39 height 16
click at [218, 193] on input "Excellent" at bounding box center [213, 186] width 9 height 16
radio input "true"
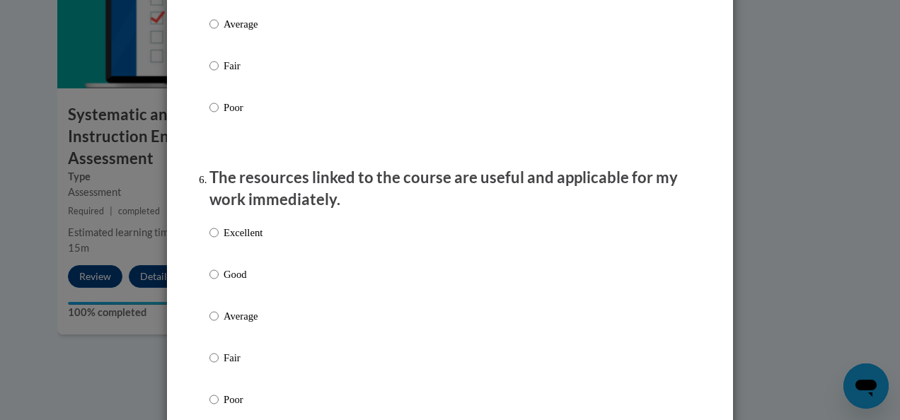
scroll to position [1450, 0]
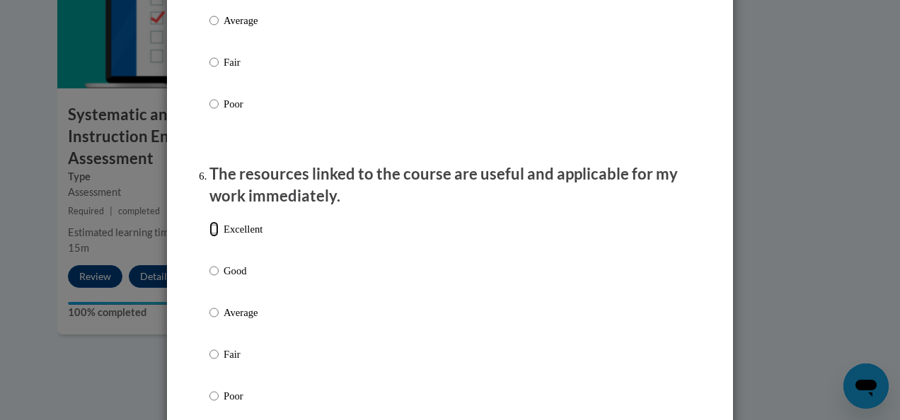
click at [209, 237] on input "Excellent" at bounding box center [213, 229] width 9 height 16
radio input "true"
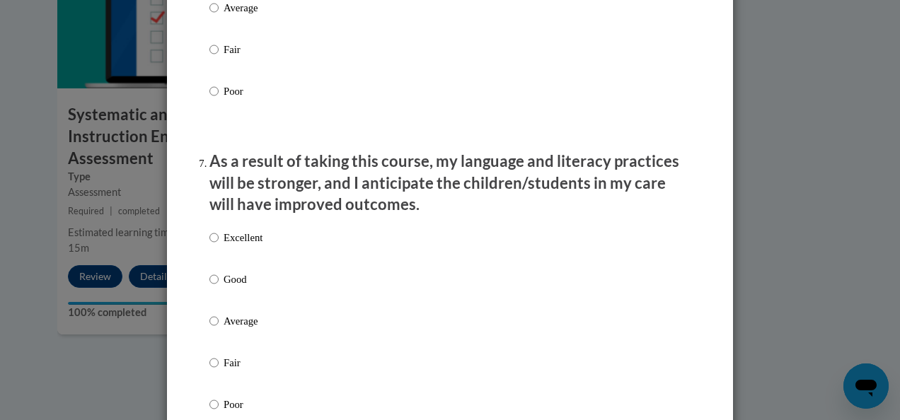
scroll to position [1763, 0]
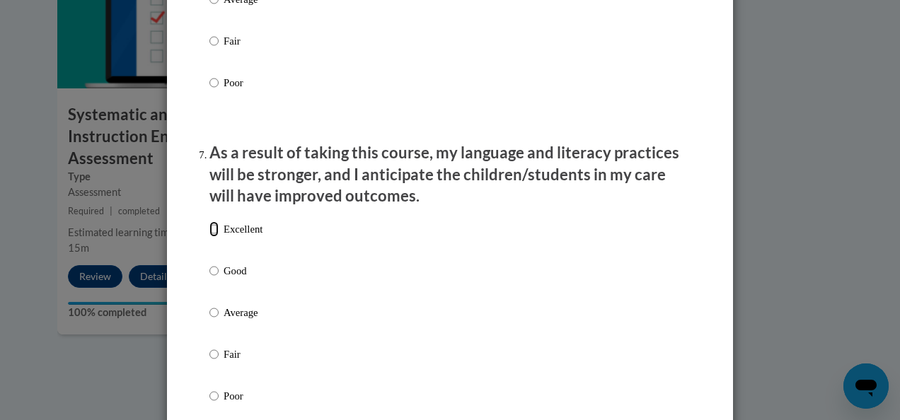
click at [209, 237] on input "Excellent" at bounding box center [213, 229] width 9 height 16
radio input "true"
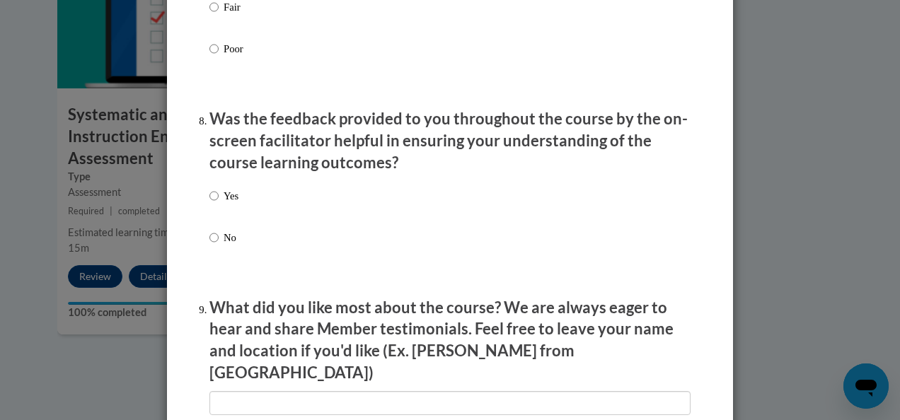
scroll to position [2112, 0]
click at [209, 203] on input "Yes" at bounding box center [213, 196] width 9 height 16
radio input "true"
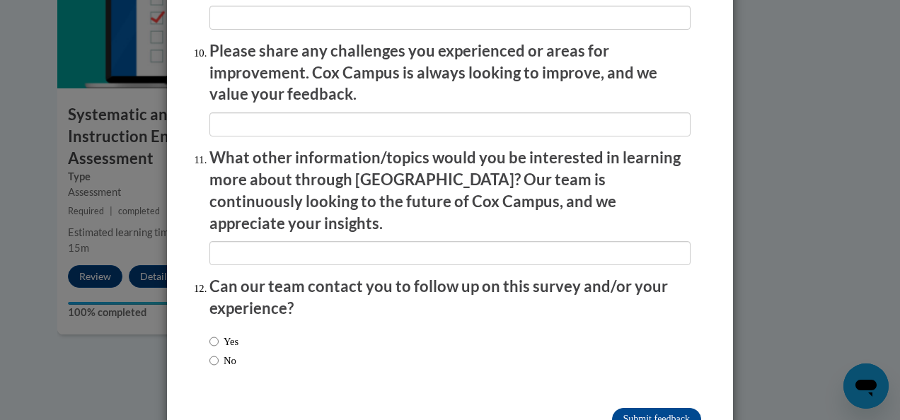
scroll to position [2522, 0]
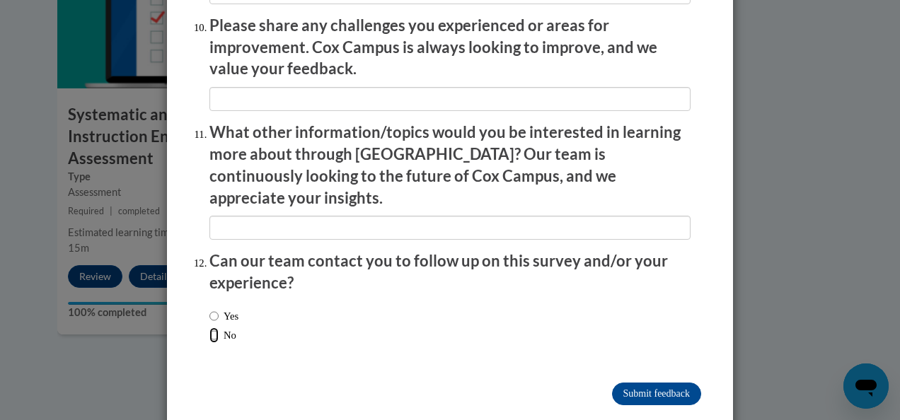
click at [209, 328] on input "No" at bounding box center [213, 336] width 9 height 16
radio input "true"
click at [640, 383] on input "Submit feedback" at bounding box center [656, 394] width 89 height 23
